Goal: Task Accomplishment & Management: Manage account settings

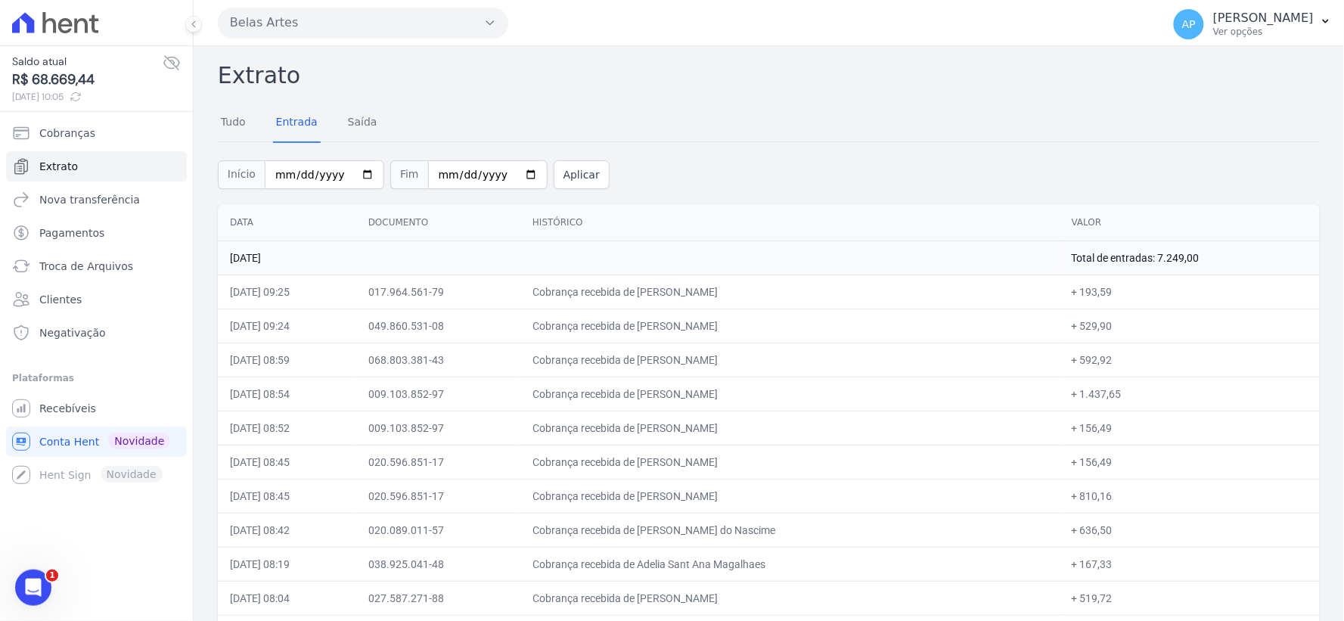
scroll to position [1457, 0]
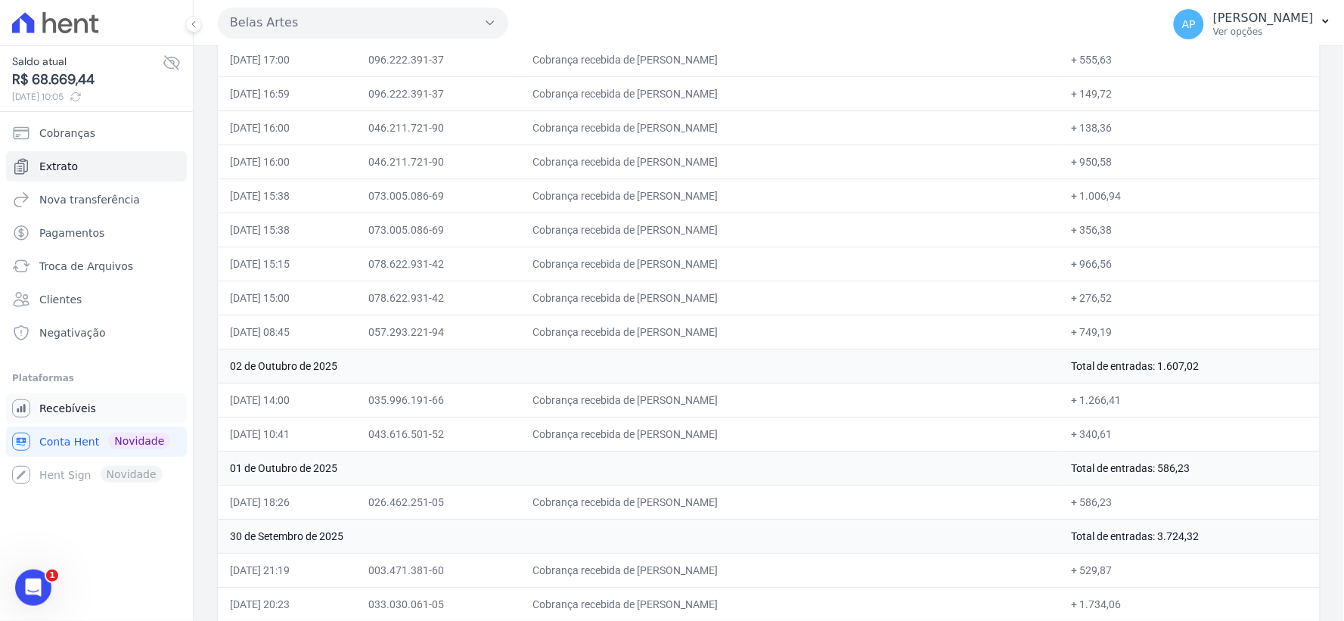
click at [67, 406] on span "Recebíveis" at bounding box center [67, 408] width 57 height 15
click at [64, 131] on span "Cobranças" at bounding box center [67, 133] width 56 height 15
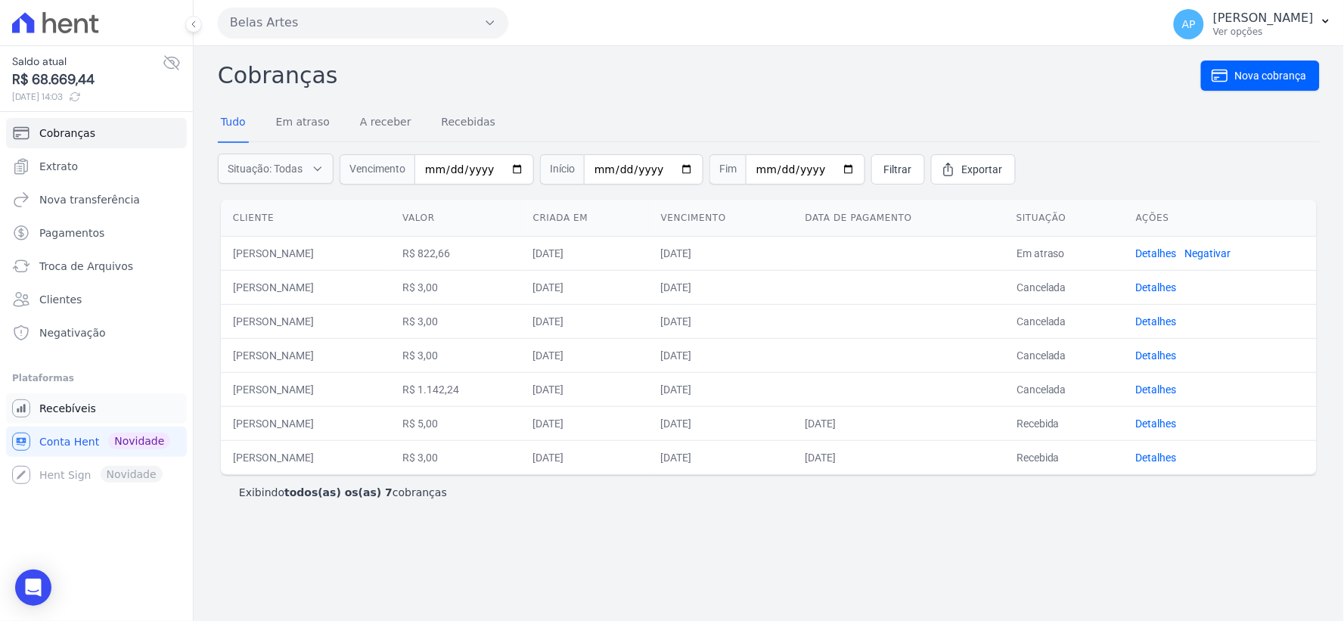
click at [80, 411] on span "Recebíveis" at bounding box center [67, 408] width 57 height 15
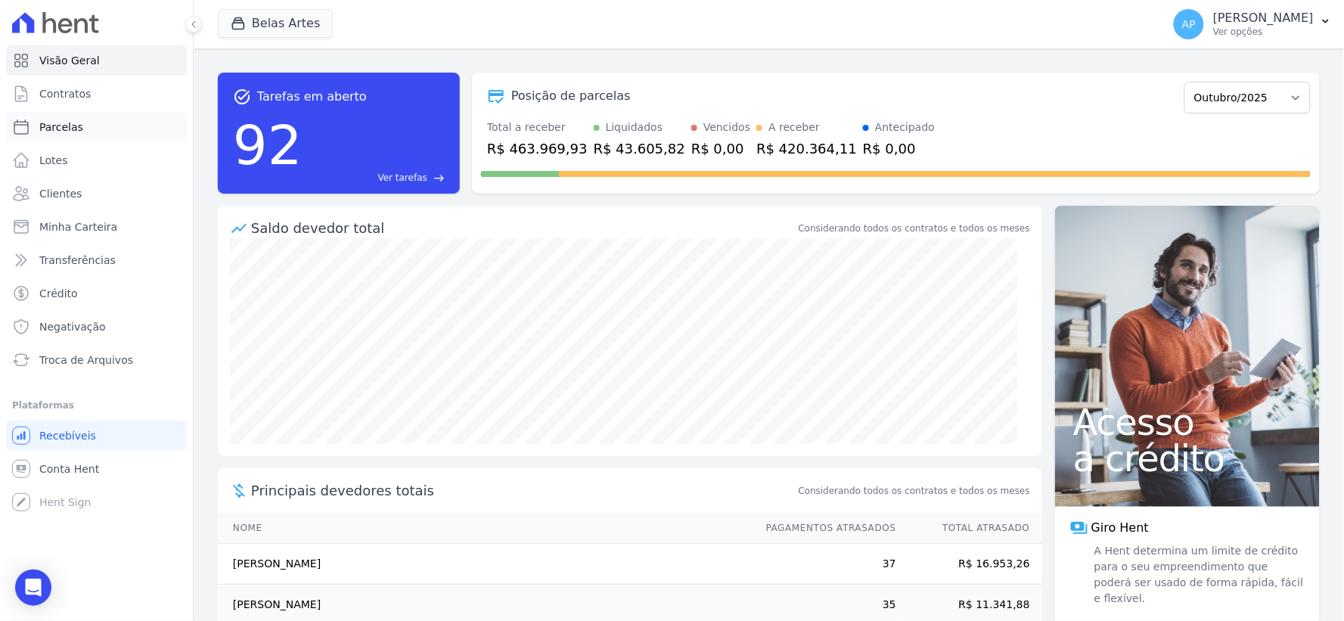
click at [68, 126] on span "Parcelas" at bounding box center [61, 126] width 44 height 15
select select
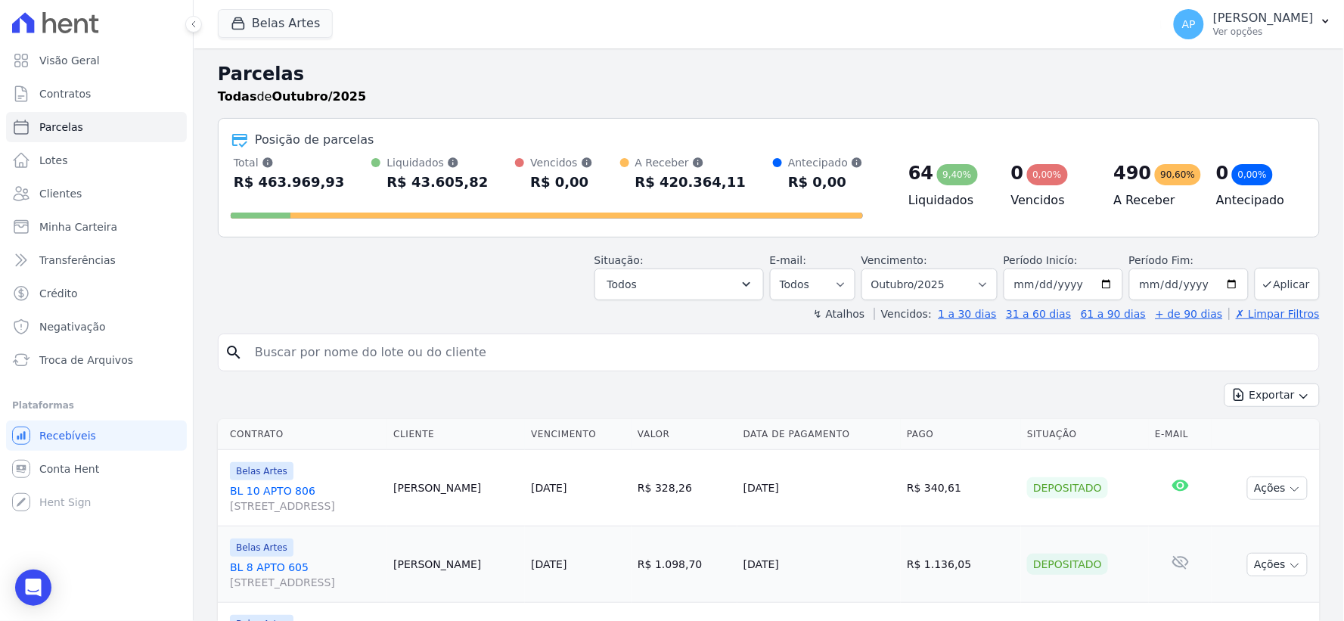
click at [382, 365] on input "search" at bounding box center [779, 352] width 1067 height 30
paste input "[PERSON_NAME]"
type input "[PERSON_NAME]"
select select
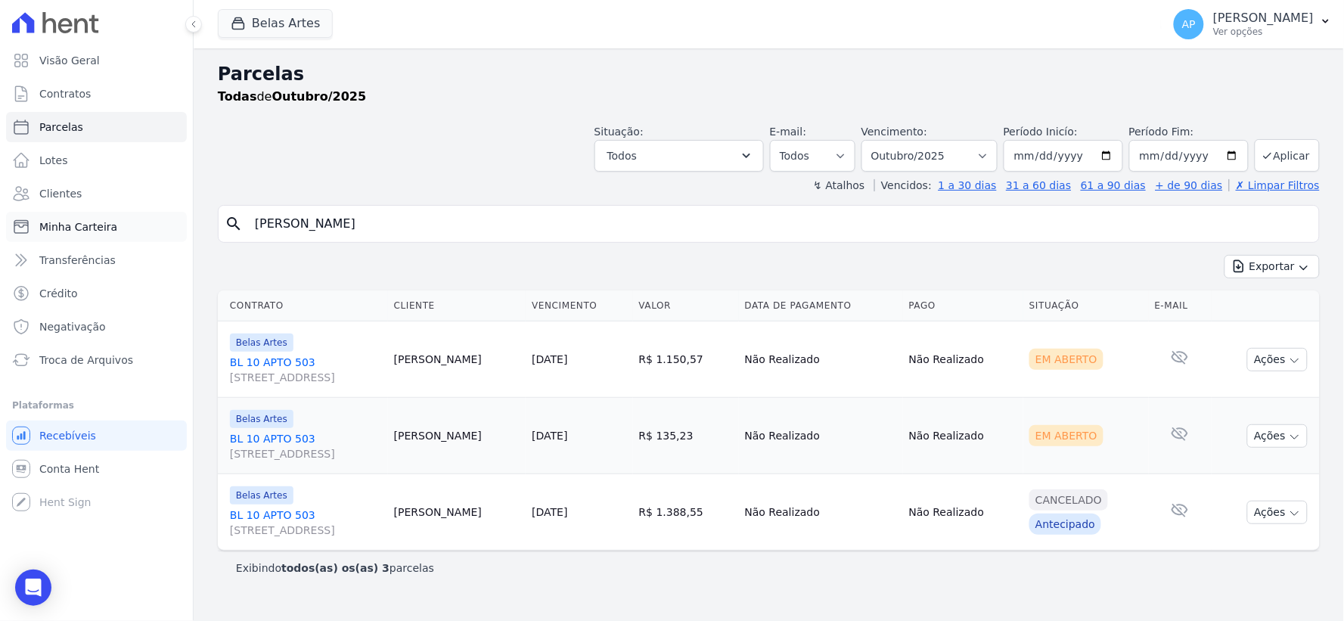
drag, startPoint x: 452, startPoint y: 228, endPoint x: 59, endPoint y: 234, distance: 393.3
click at [59, 234] on div "Visão Geral Contratos [GEOGRAPHIC_DATA] Lotes Clientes Minha Carteira Transferê…" at bounding box center [672, 310] width 1344 height 621
click at [1272, 358] on button "Ações" at bounding box center [1277, 359] width 61 height 23
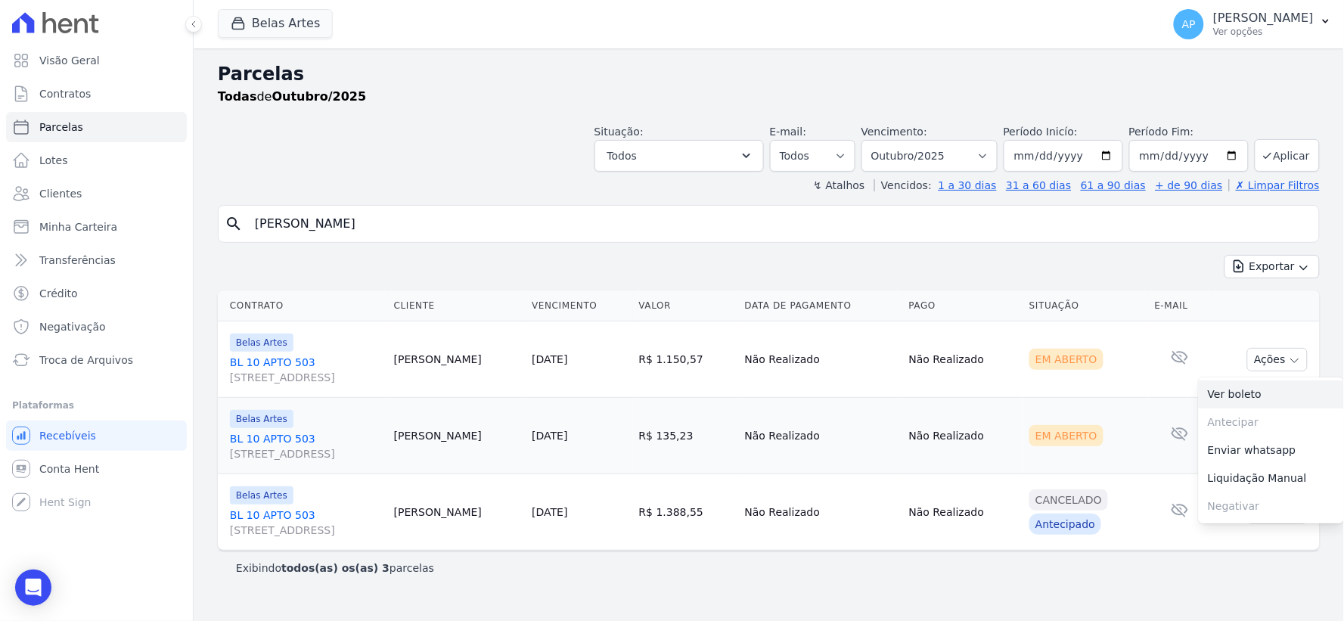
click at [1261, 386] on link "Ver boleto" at bounding box center [1271, 394] width 145 height 28
click at [1140, 475] on td "Cancelado Antecipado" at bounding box center [1086, 512] width 126 height 76
click at [1267, 442] on button "Ações" at bounding box center [1277, 435] width 61 height 23
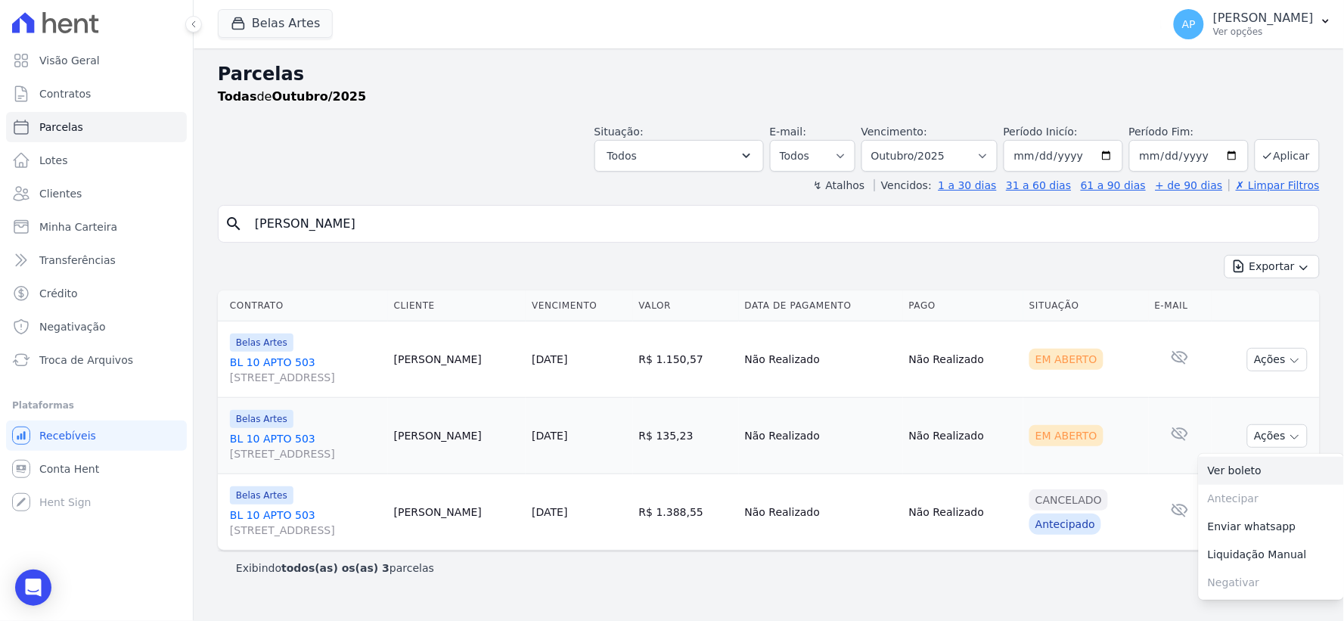
click at [1249, 470] on link "Ver boleto" at bounding box center [1271, 471] width 145 height 28
drag, startPoint x: 569, startPoint y: 234, endPoint x: 176, endPoint y: 253, distance: 392.9
click at [176, 253] on div "Visão Geral Contratos [GEOGRAPHIC_DATA] Lotes Clientes Minha Carteira Transferê…" at bounding box center [672, 310] width 1344 height 621
paste input "[PERSON_NAME]"
type input "[PERSON_NAME]"
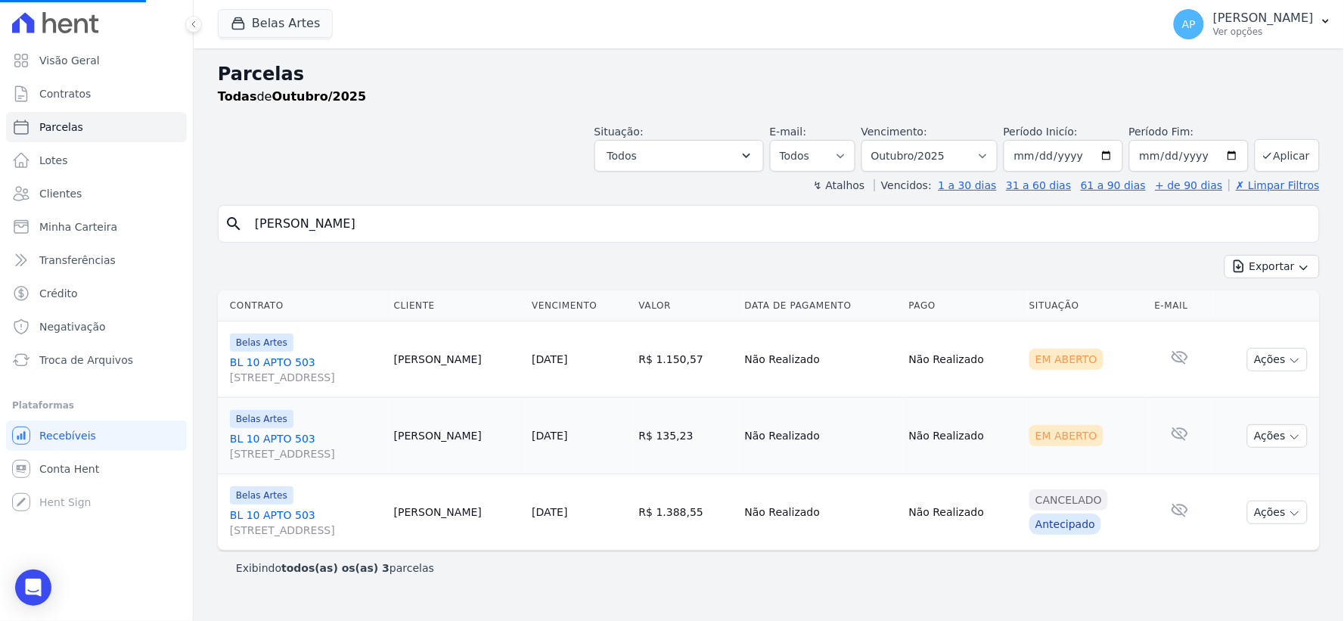
select select
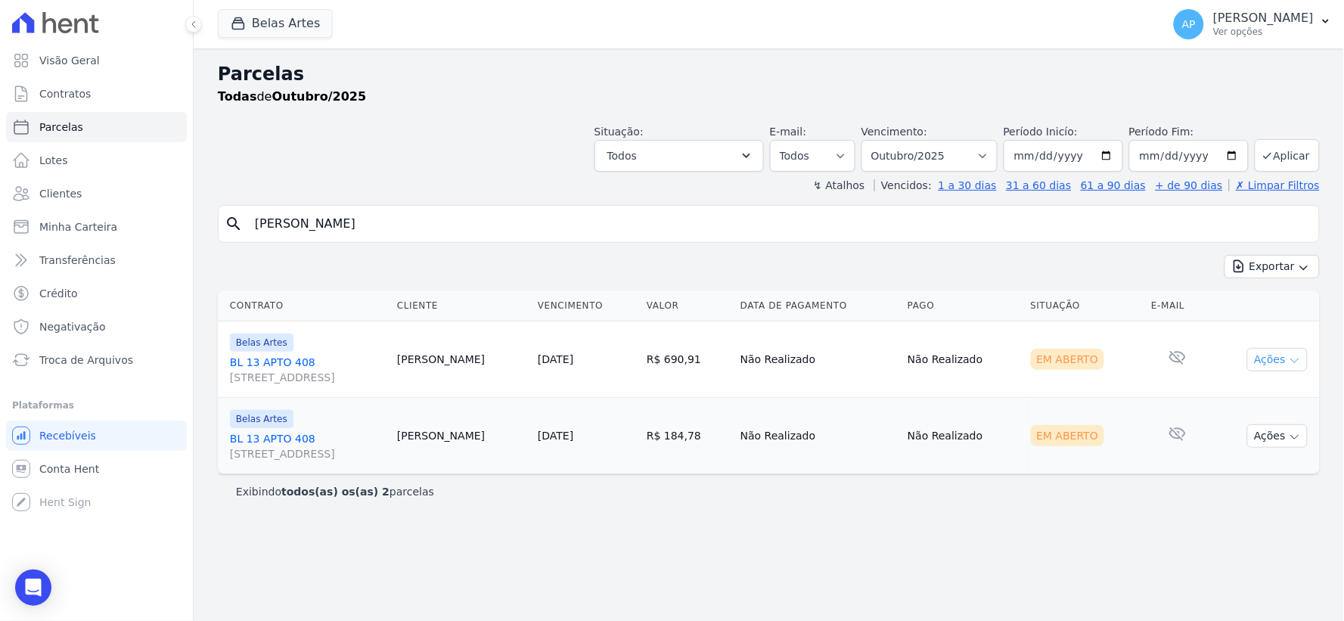
click at [1264, 358] on button "Ações" at bounding box center [1277, 359] width 61 height 23
click at [1242, 389] on link "Ver boleto" at bounding box center [1271, 394] width 145 height 28
click at [1237, 391] on link "Ver boleto" at bounding box center [1271, 394] width 145 height 28
click at [1112, 466] on td "Em Aberto" at bounding box center [1085, 436] width 121 height 76
click at [1269, 432] on button "Ações" at bounding box center [1277, 435] width 61 height 23
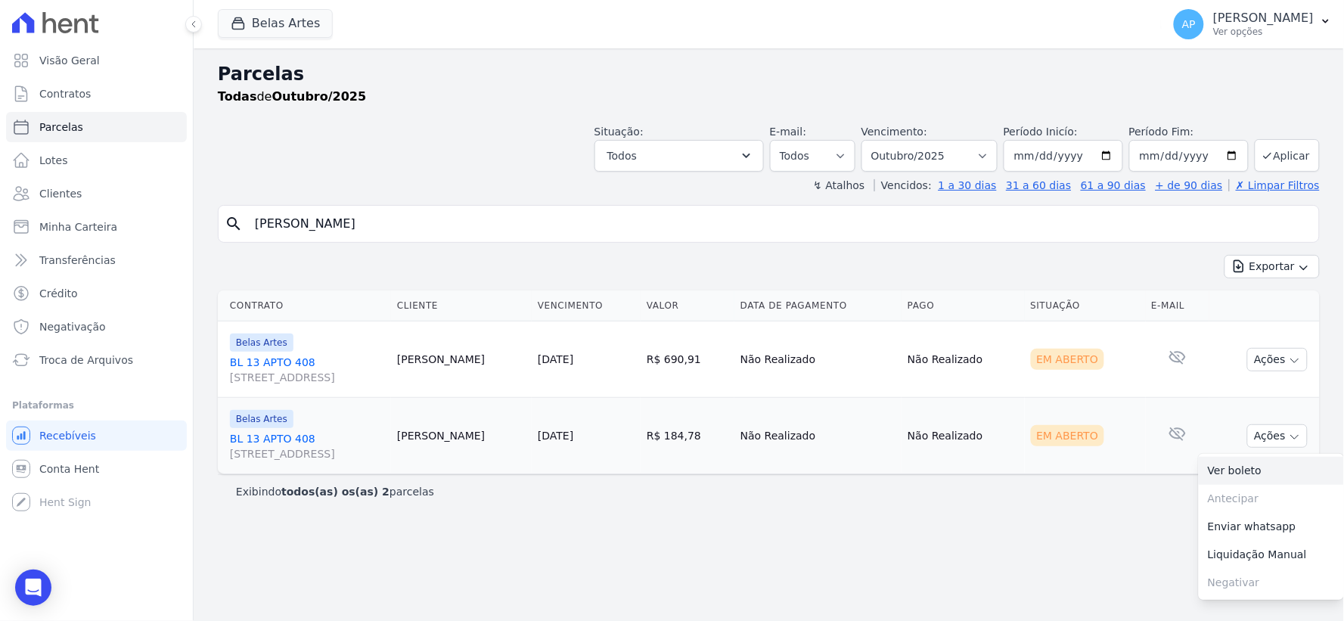
click at [1244, 470] on link "Ver boleto" at bounding box center [1271, 471] width 145 height 28
